Goal: Task Accomplishment & Management: Complete application form

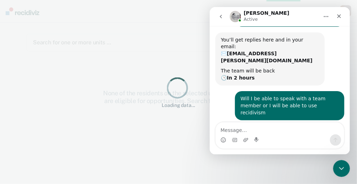
scroll to position [86, 0]
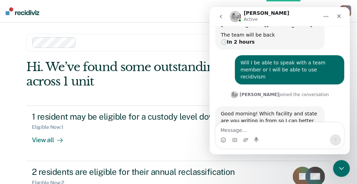
click at [233, 131] on textarea "Message…" at bounding box center [280, 128] width 128 height 12
type textarea "w"
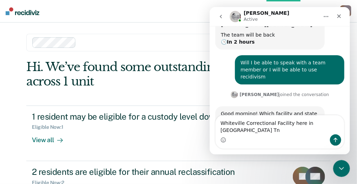
type textarea "Whiteville Correctional Facility here in Whiteville Tn."
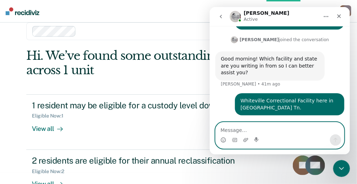
scroll to position [0, 0]
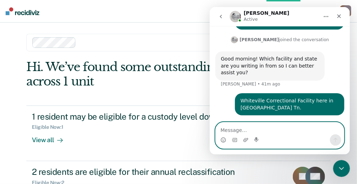
click at [226, 130] on textarea "Message…" at bounding box center [280, 128] width 128 height 12
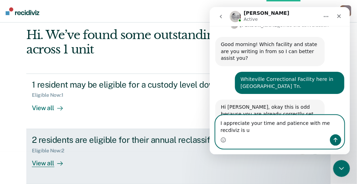
scroll to position [162, 0]
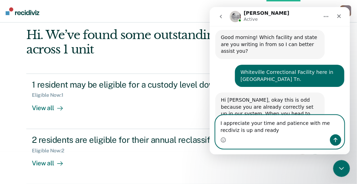
click at [317, 123] on textarea "I appreciate your time and patience with me recdiviz is up and ready" at bounding box center [280, 124] width 128 height 19
click at [339, 124] on textarea "I appreciate your time and patience with me. Recdiviz is up and ready" at bounding box center [280, 124] width 128 height 19
click at [337, 124] on textarea "I appreciate your time and patience with me. Recdiviz is up and ready" at bounding box center [280, 124] width 128 height 19
type textarea "I appreciate your time and patience with me. Recdiviz is up and ready. Thanks f…"
click at [336, 139] on icon "Send a message…" at bounding box center [336, 140] width 6 height 6
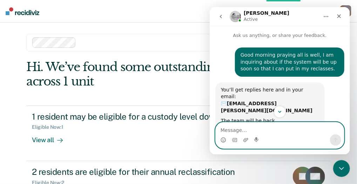
scroll to position [0, 0]
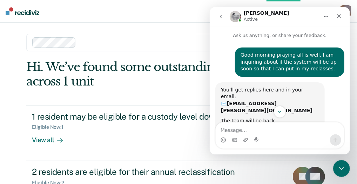
click at [219, 16] on icon "go back" at bounding box center [221, 16] width 6 height 6
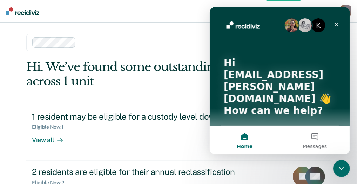
click at [163, 27] on main "Clear units WCFA Hi. We’ve found some outstanding items across 1 unit 1 residen…" at bounding box center [178, 94] width 321 height 144
click at [337, 24] on icon "Close" at bounding box center [337, 24] width 6 height 6
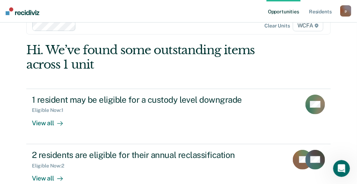
scroll to position [32, 0]
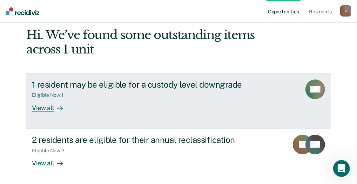
click at [44, 106] on div "View all" at bounding box center [51, 105] width 39 height 14
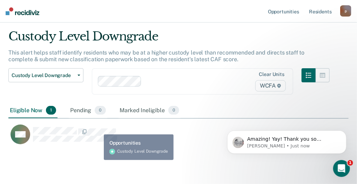
scroll to position [38, 0]
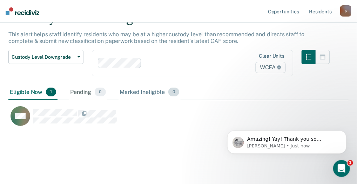
click at [144, 93] on div "Marked Ineligible 0" at bounding box center [150, 92] width 62 height 15
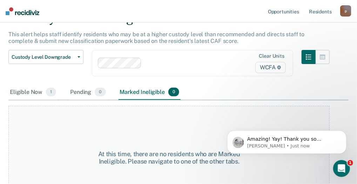
click at [273, 66] on span "WCFA" at bounding box center [271, 67] width 31 height 11
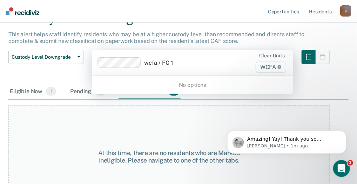
type input "wcfa / FC 1"
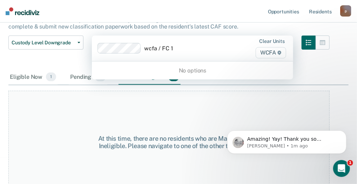
scroll to position [60, 0]
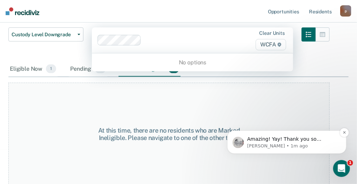
click at [287, 143] on p "Kim • 1m ago" at bounding box center [292, 145] width 91 height 6
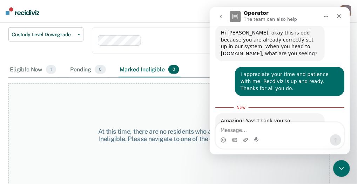
scroll to position [229, 0]
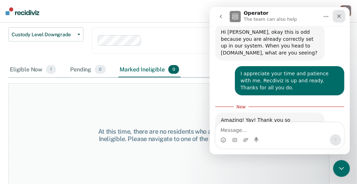
click at [343, 14] on div "Close" at bounding box center [339, 15] width 13 height 13
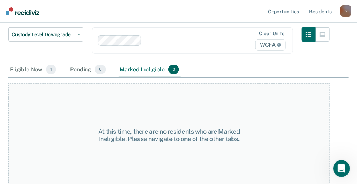
click at [267, 46] on span "WCFA" at bounding box center [271, 44] width 31 height 11
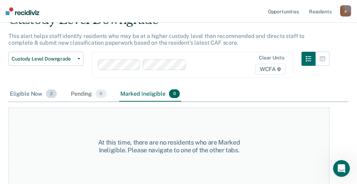
click at [31, 93] on div "Eligible Now 2" at bounding box center [33, 93] width 50 height 15
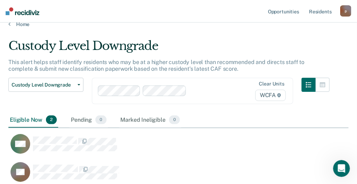
scroll to position [15, 0]
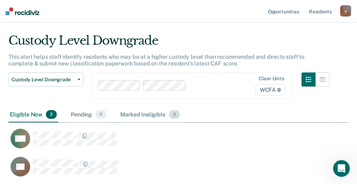
click at [131, 112] on div "Marked Ineligible 0" at bounding box center [150, 114] width 62 height 15
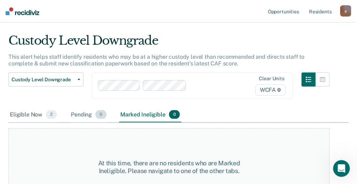
click at [76, 113] on div "Pending 0" at bounding box center [88, 114] width 38 height 15
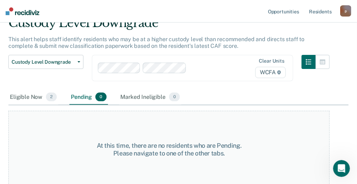
click at [271, 81] on div "Clear units WCFA" at bounding box center [192, 68] width 201 height 26
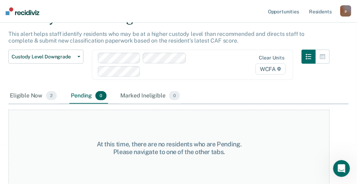
scroll to position [39, 0]
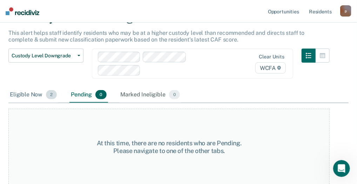
click at [28, 93] on div "Eligible Now 2" at bounding box center [33, 94] width 50 height 15
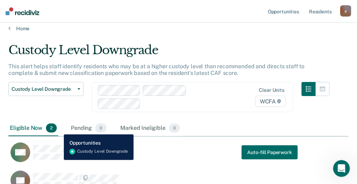
scroll to position [0, 0]
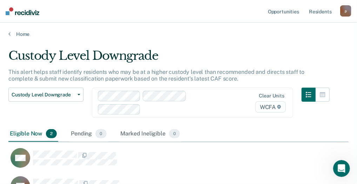
click at [272, 104] on div "Clear units WCFA" at bounding box center [192, 102] width 201 height 30
click at [140, 131] on div "Marked Ineligible 0" at bounding box center [151, 133] width 62 height 15
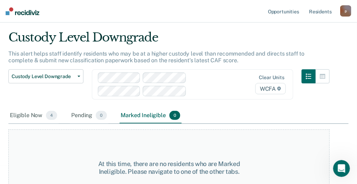
scroll to position [35, 0]
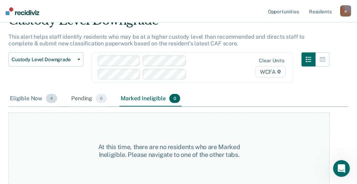
click at [24, 97] on div "Eligible Now 4" at bounding box center [33, 98] width 50 height 15
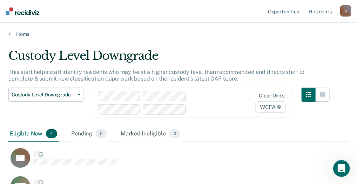
scroll to position [77, 335]
click at [278, 10] on link "Opportunities" at bounding box center [284, 11] width 34 height 22
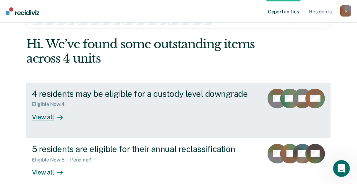
scroll to position [35, 0]
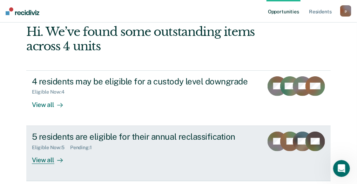
click at [45, 134] on div "5 residents are eligible for their annual reclassification" at bounding box center [145, 136] width 226 height 10
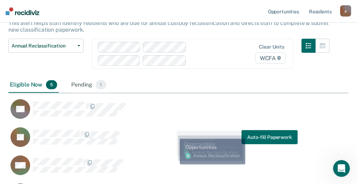
scroll to position [48, 0]
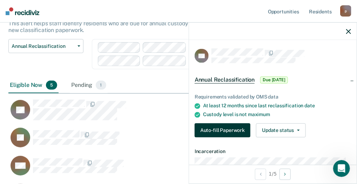
click at [225, 127] on button "Auto-fill Paperwork" at bounding box center [223, 130] width 56 height 14
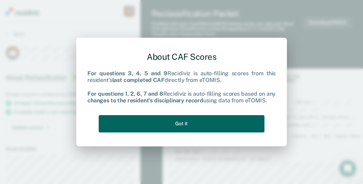
click at [199, 125] on button "Got it" at bounding box center [182, 123] width 166 height 17
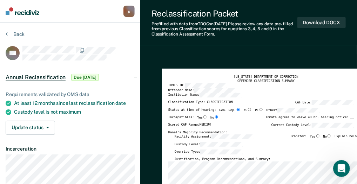
type textarea "x"
click at [357, 181] on html "Looks like you’re using Internet Explorer 11. For faster loading and a better e…" at bounding box center [178, 92] width 357 height 184
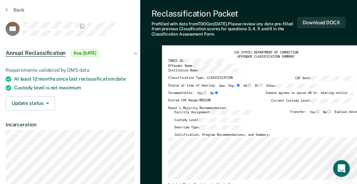
scroll to position [35, 0]
